Goal: Task Accomplishment & Management: Manage account settings

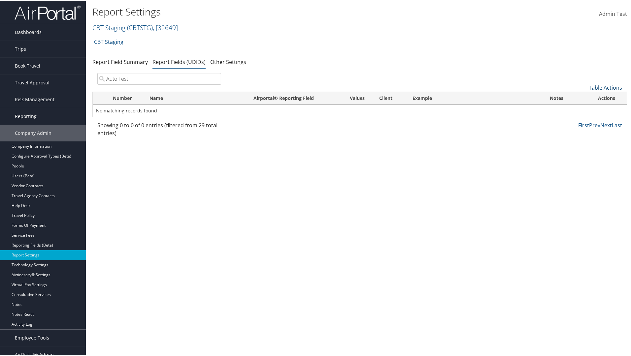
type input "Auto Test"
click at [603, 87] on link "Table Actions" at bounding box center [605, 87] width 33 height 7
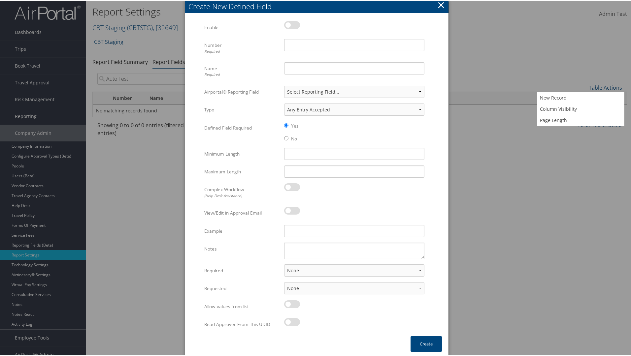
click at [291, 24] on label at bounding box center [292, 24] width 16 height 8
click at [291, 24] on input "checkbox" at bounding box center [289, 25] width 4 height 4
checkbox input "true"
click at [353, 44] on input "Number Required" at bounding box center [354, 44] width 140 height 12
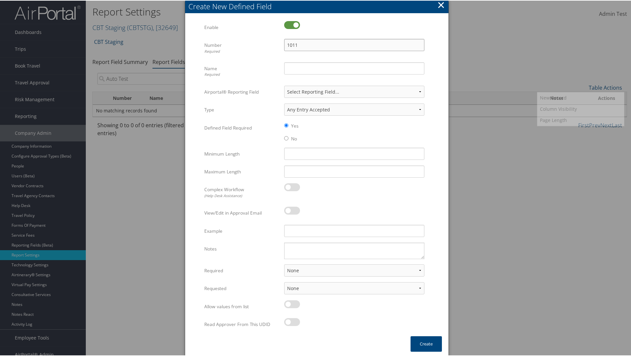
type input "1011"
click at [353, 68] on input "Name Required" at bounding box center [354, 68] width 140 height 12
type input "Auto Test"
select select "both"
select select "trip"
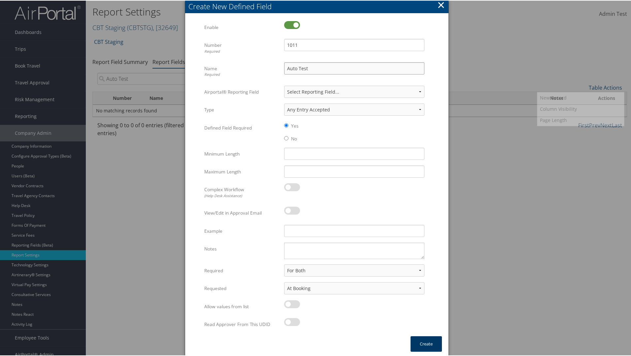
type input "Auto Test"
click at [425, 344] on button "Create" at bounding box center [426, 344] width 31 height 16
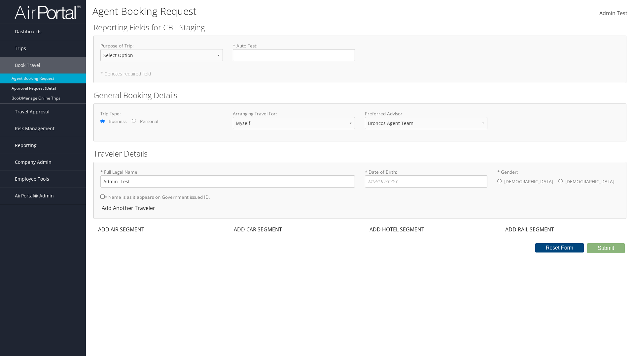
click at [43, 162] on span "Company Admin" at bounding box center [33, 162] width 37 height 17
click at [43, 280] on link "Report Settings" at bounding box center [43, 285] width 86 height 10
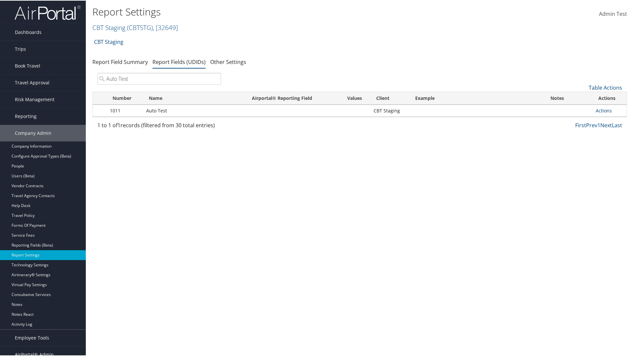
type input "Auto Test"
click at [607, 110] on link "Actions" at bounding box center [604, 110] width 16 height 6
click at [575, 154] on link "Delete" at bounding box center [576, 153] width 65 height 11
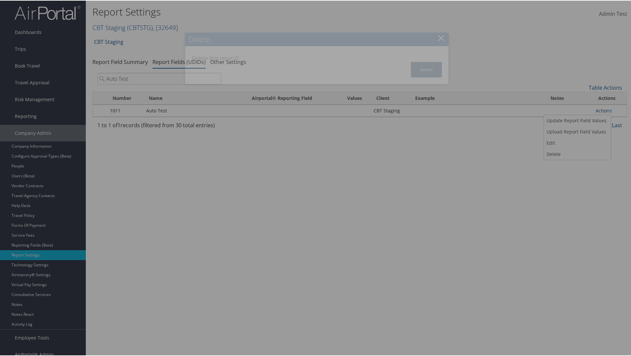
click at [425, 69] on button "Delete" at bounding box center [426, 69] width 31 height 16
